Goal: Information Seeking & Learning: Learn about a topic

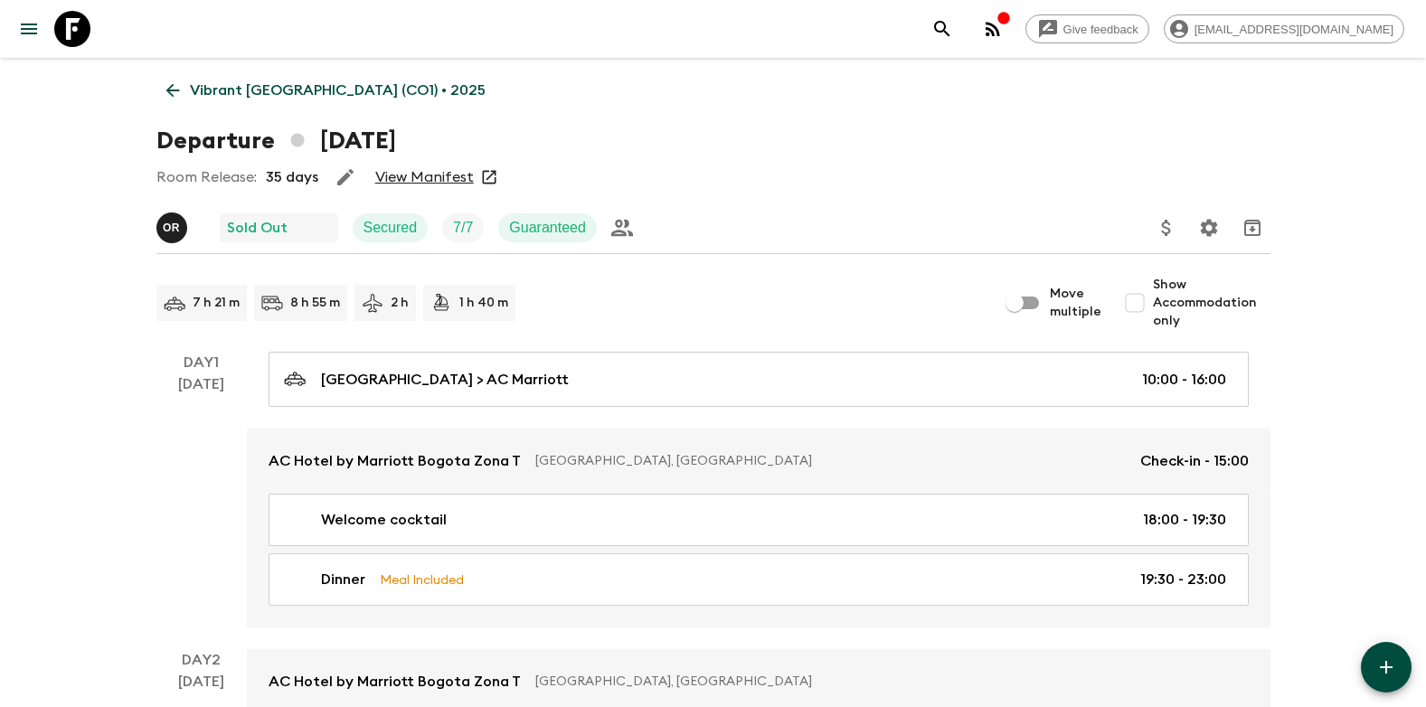
click at [171, 93] on icon at bounding box center [173, 90] width 20 height 20
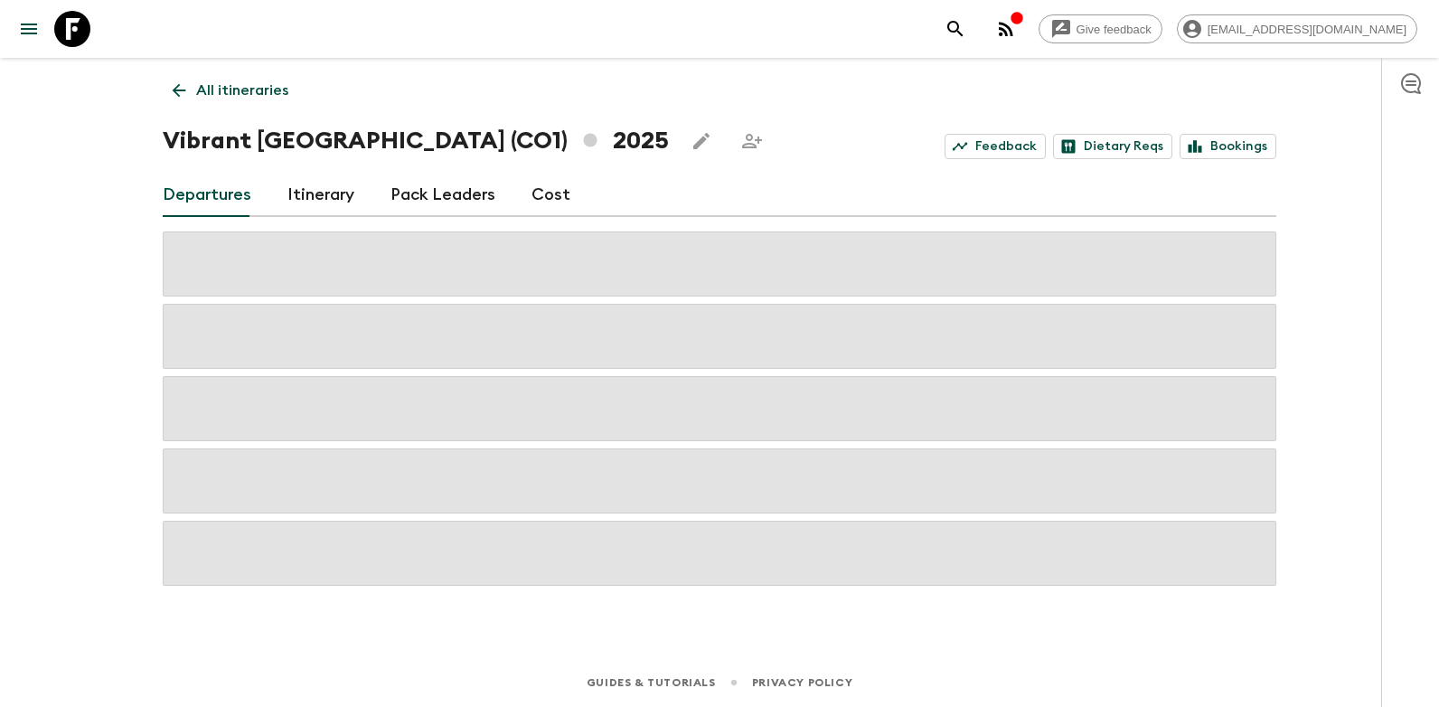
click at [174, 92] on icon at bounding box center [179, 90] width 20 height 20
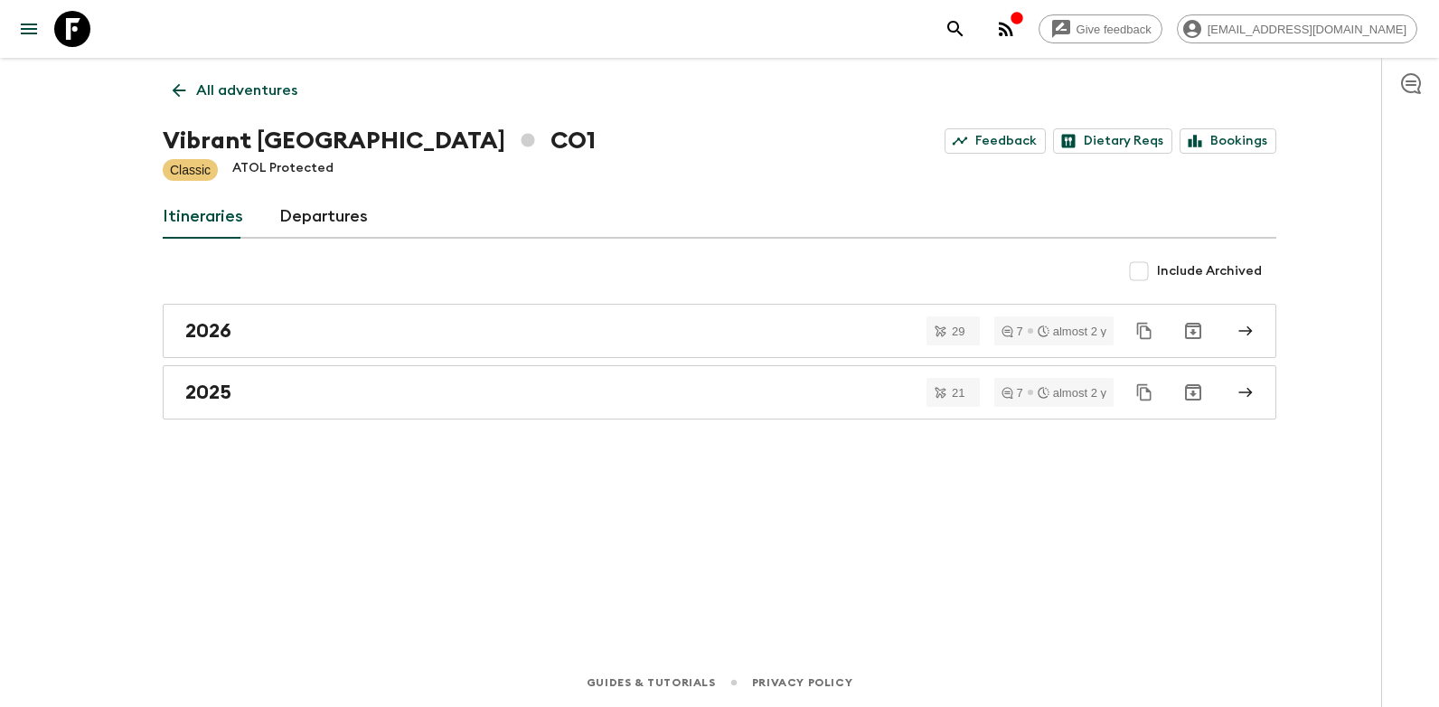
click at [183, 91] on icon at bounding box center [179, 90] width 20 height 20
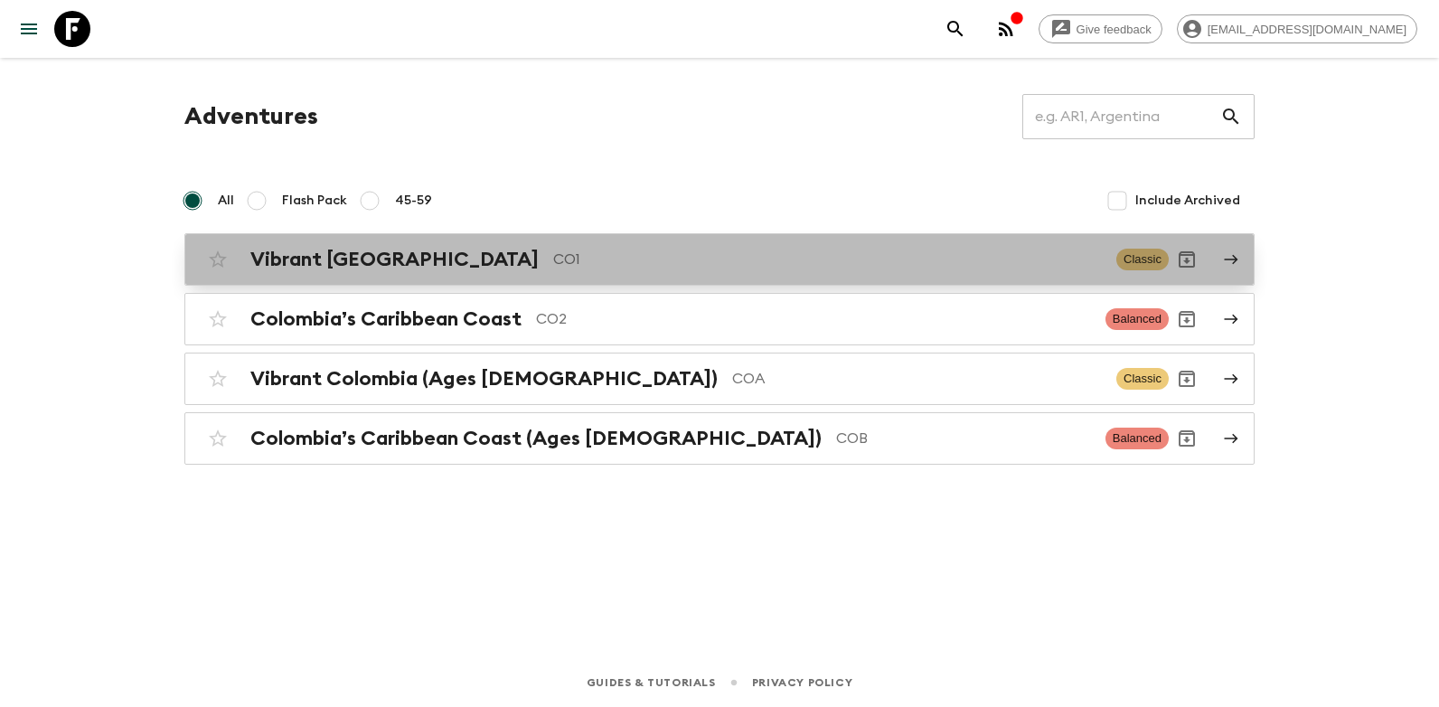
click at [355, 253] on h2 "Vibrant [GEOGRAPHIC_DATA]" at bounding box center [394, 260] width 288 height 24
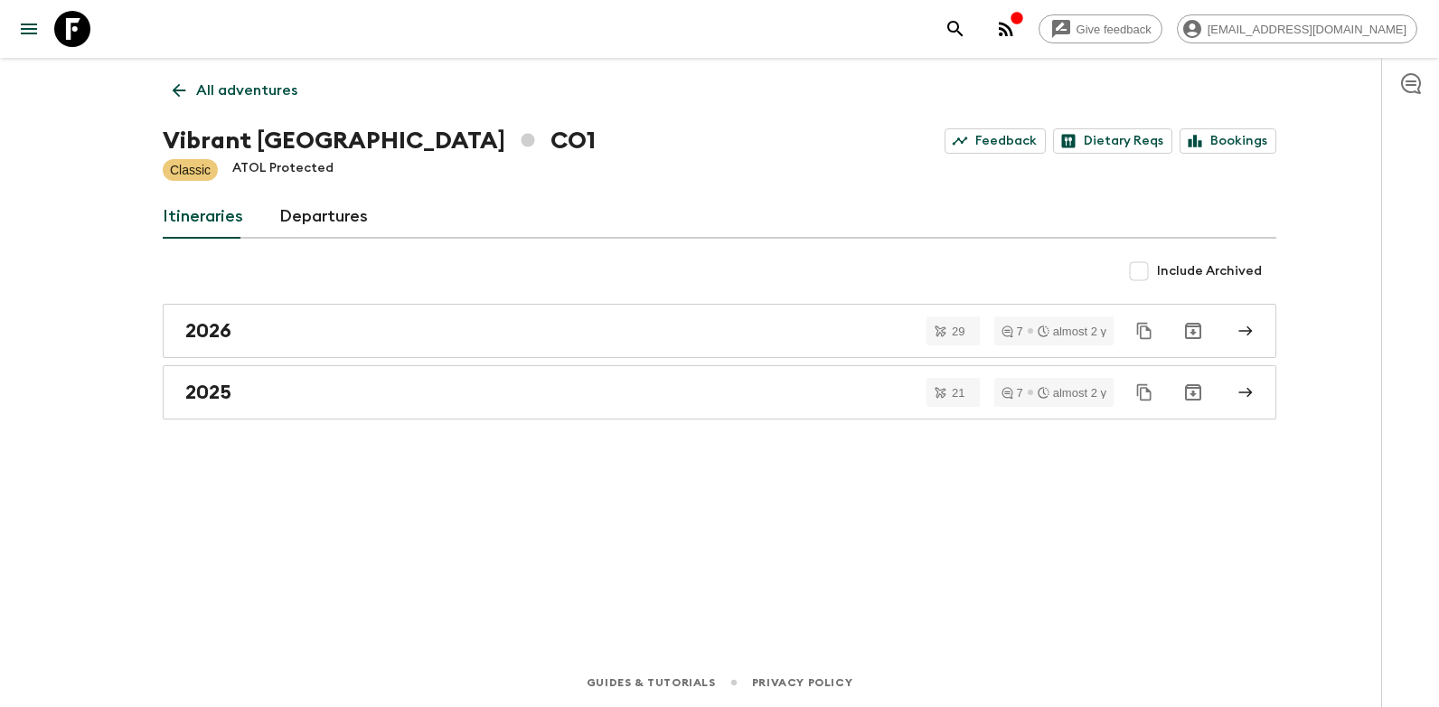
click at [41, 39] on button "menu" at bounding box center [29, 29] width 36 height 36
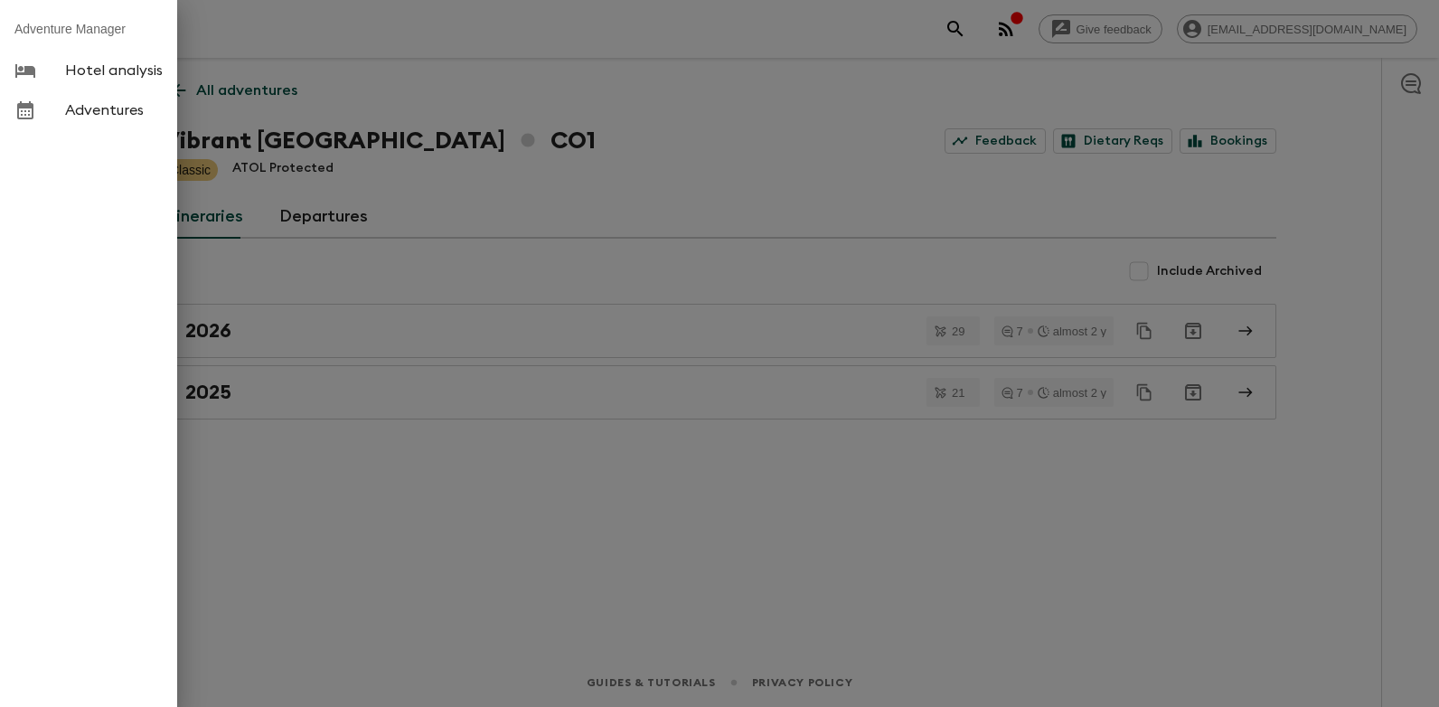
drag, startPoint x: 554, startPoint y: 223, endPoint x: 461, endPoint y: 218, distance: 93.3
click at [551, 223] on div at bounding box center [719, 353] width 1439 height 707
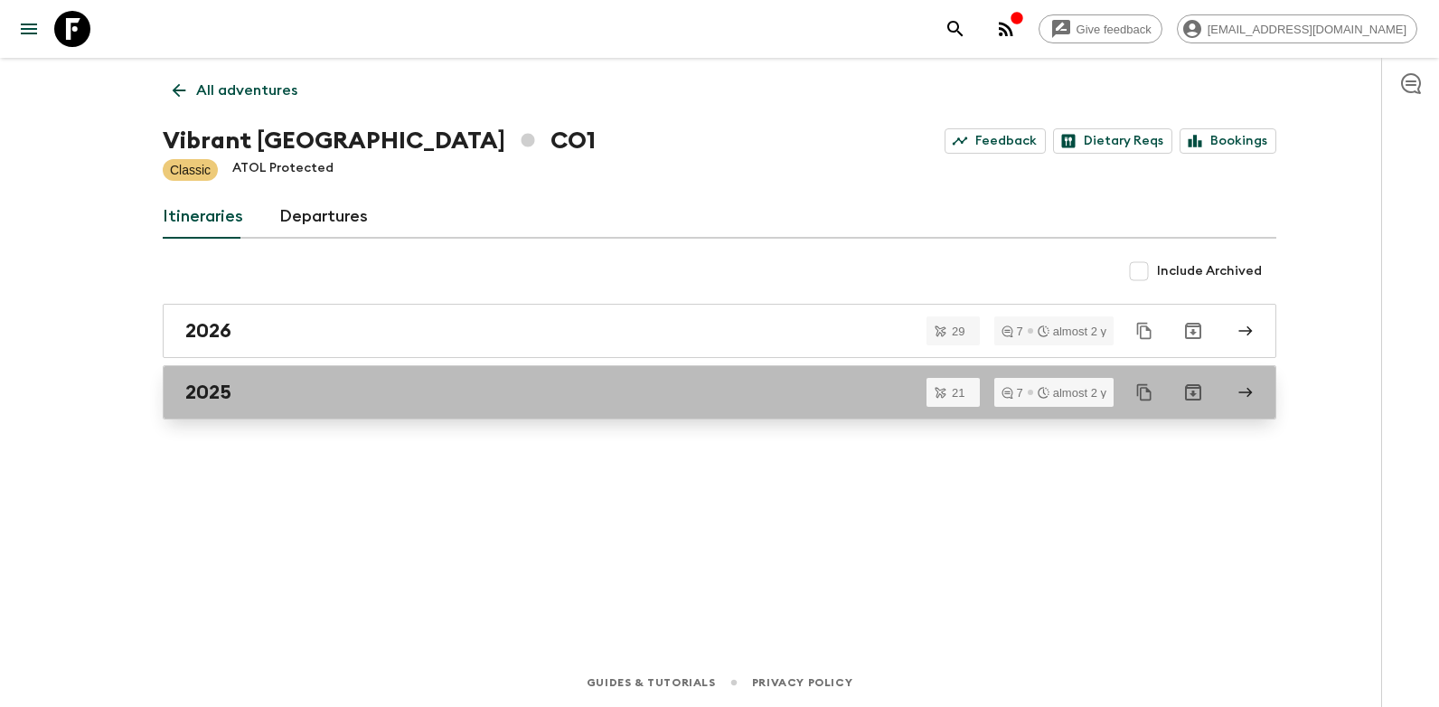
click at [224, 385] on h2 "2025" at bounding box center [208, 393] width 46 height 24
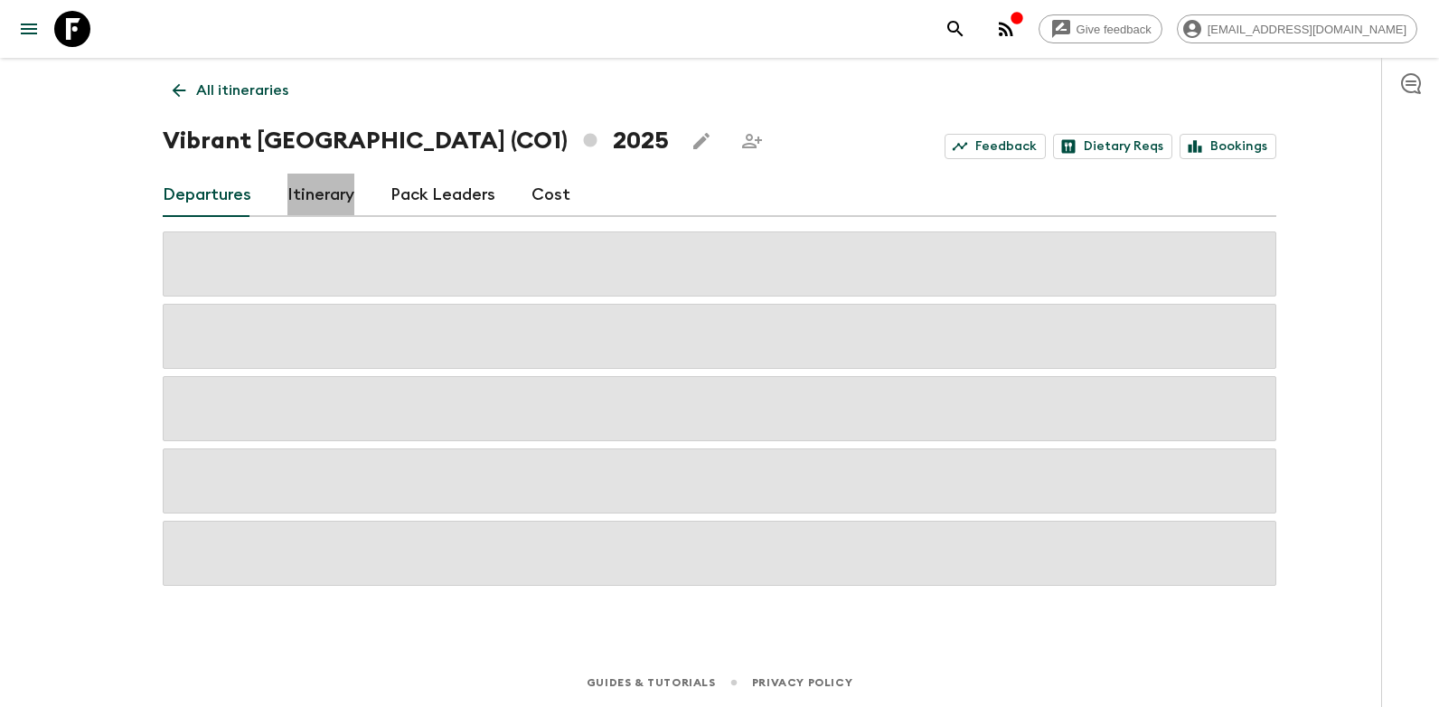
click at [319, 196] on link "Itinerary" at bounding box center [320, 195] width 67 height 43
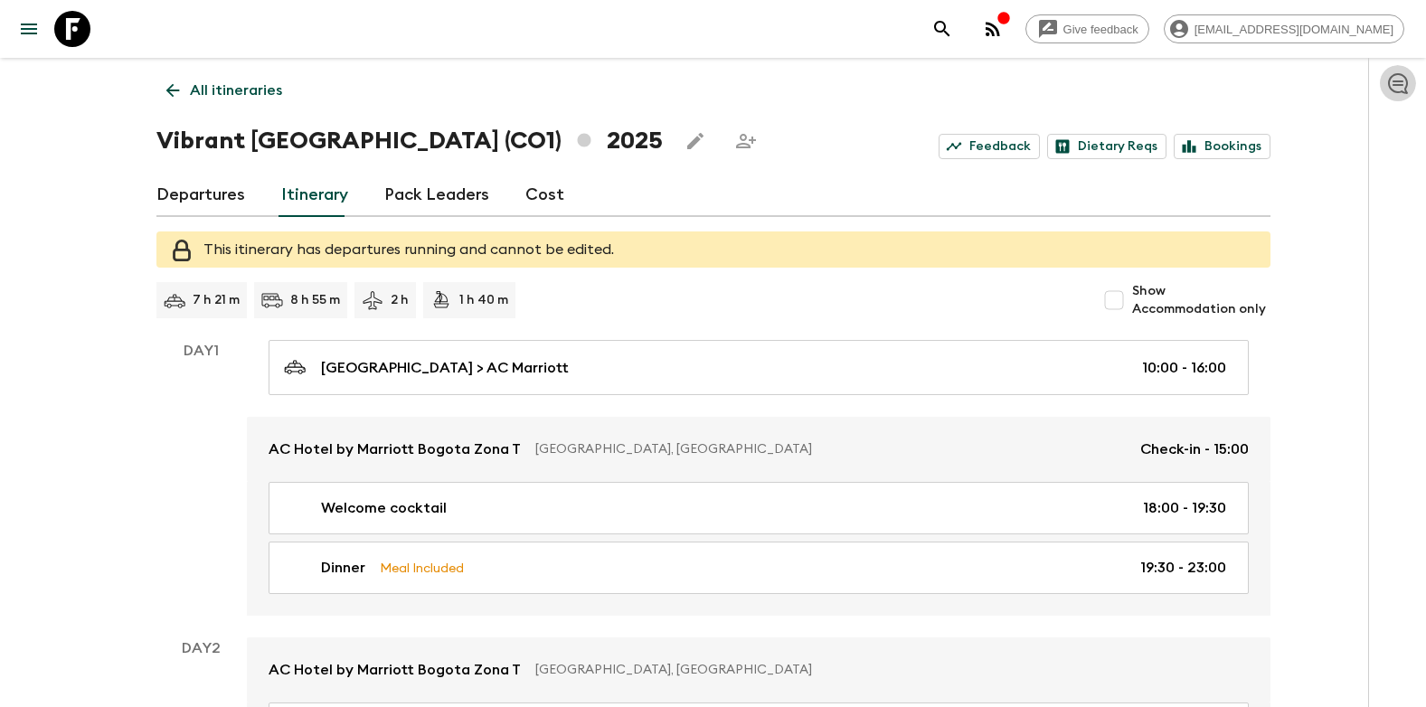
click at [1408, 98] on button "button" at bounding box center [1398, 83] width 36 height 36
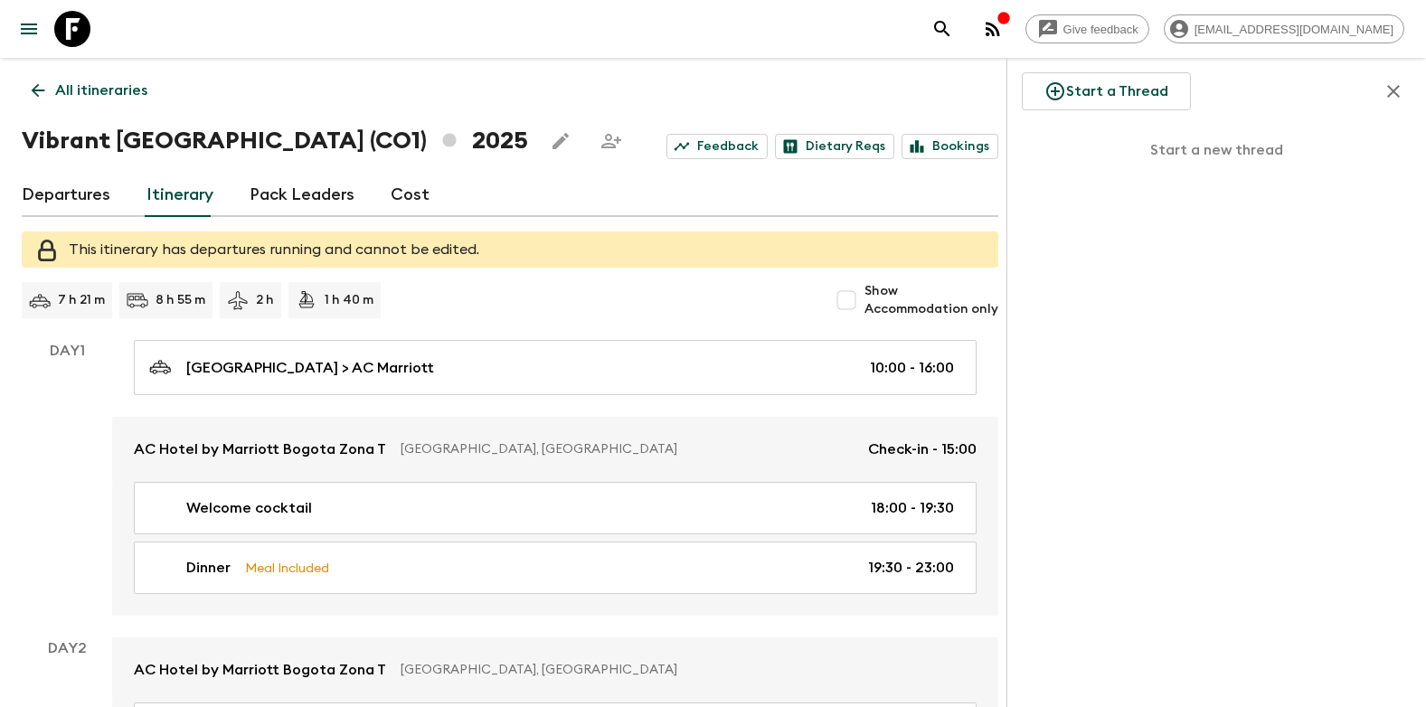
click at [37, 95] on icon at bounding box center [39, 91] width 14 height 14
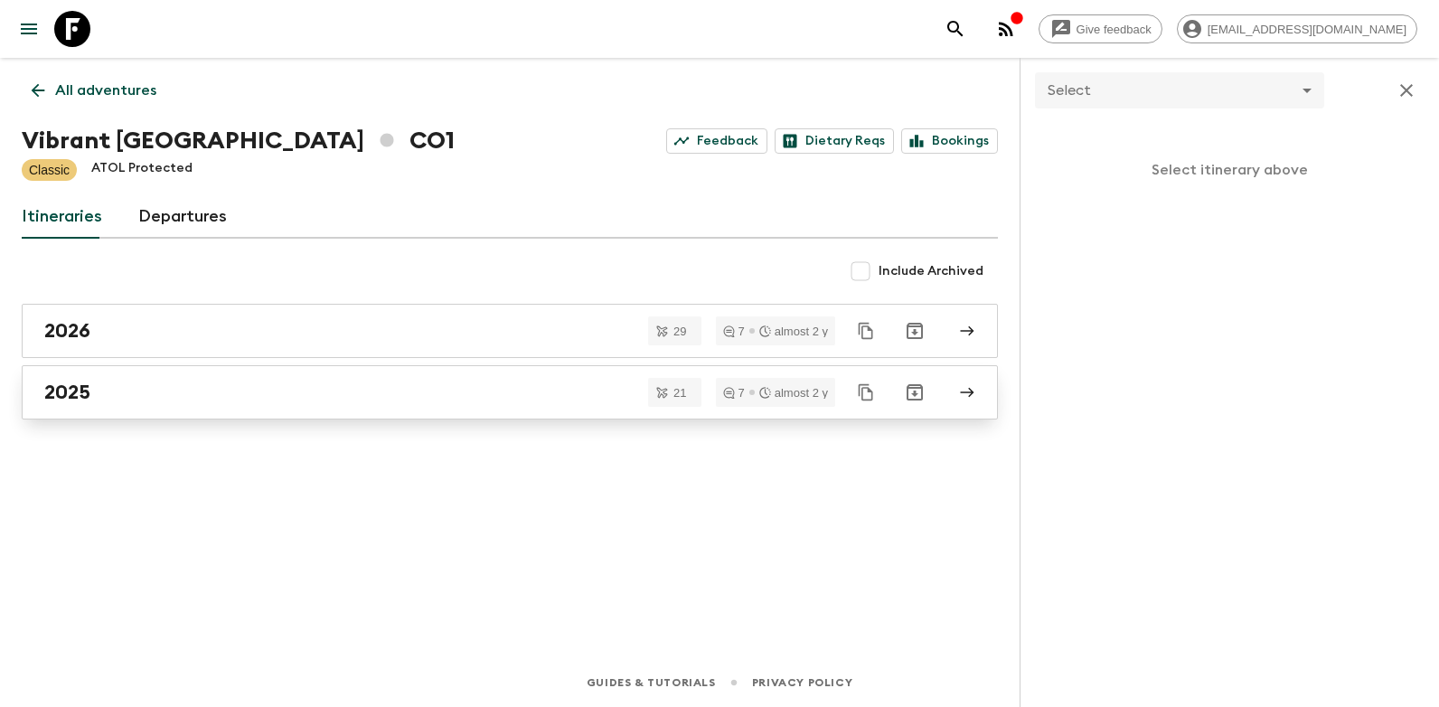
click at [89, 377] on link "2025" at bounding box center [510, 392] width 976 height 54
